Goal: Task Accomplishment & Management: Use online tool/utility

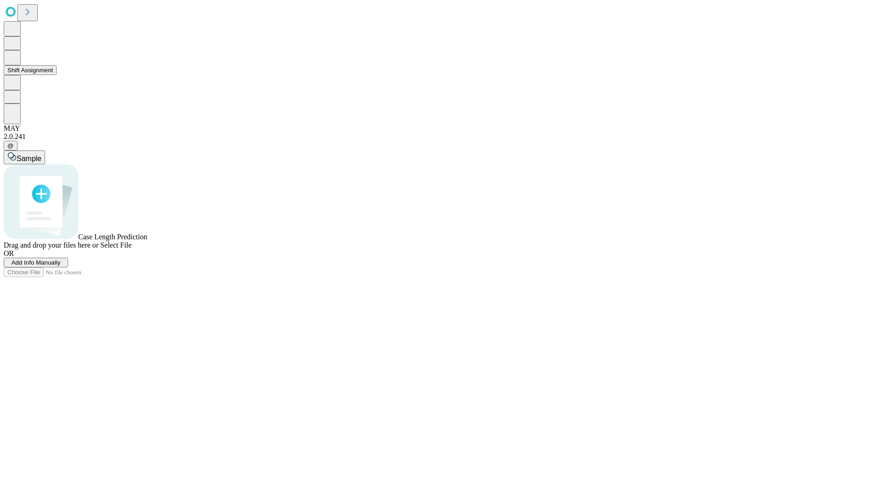
click at [57, 75] on button "Shift Assignment" at bounding box center [30, 70] width 53 height 10
